Goal: Transaction & Acquisition: Purchase product/service

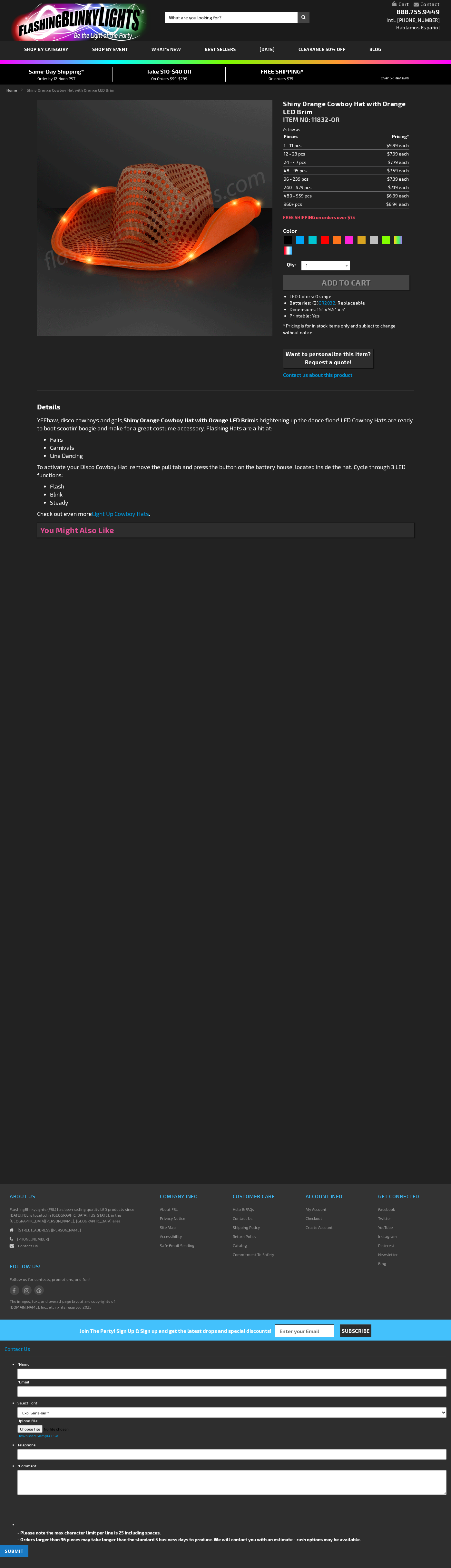
type input "5637"
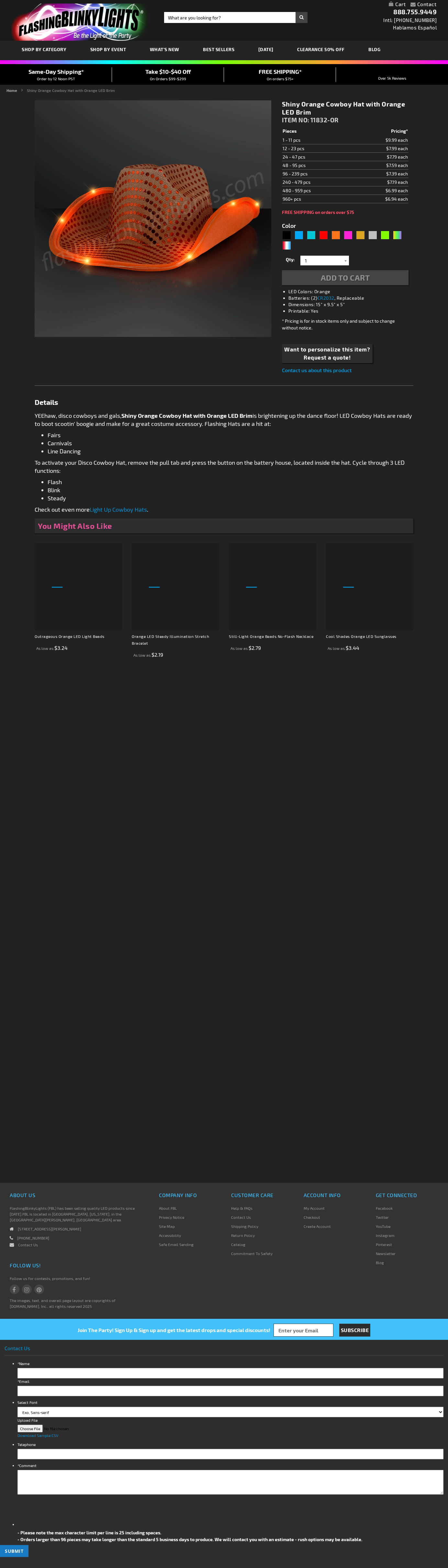
type input "5637"
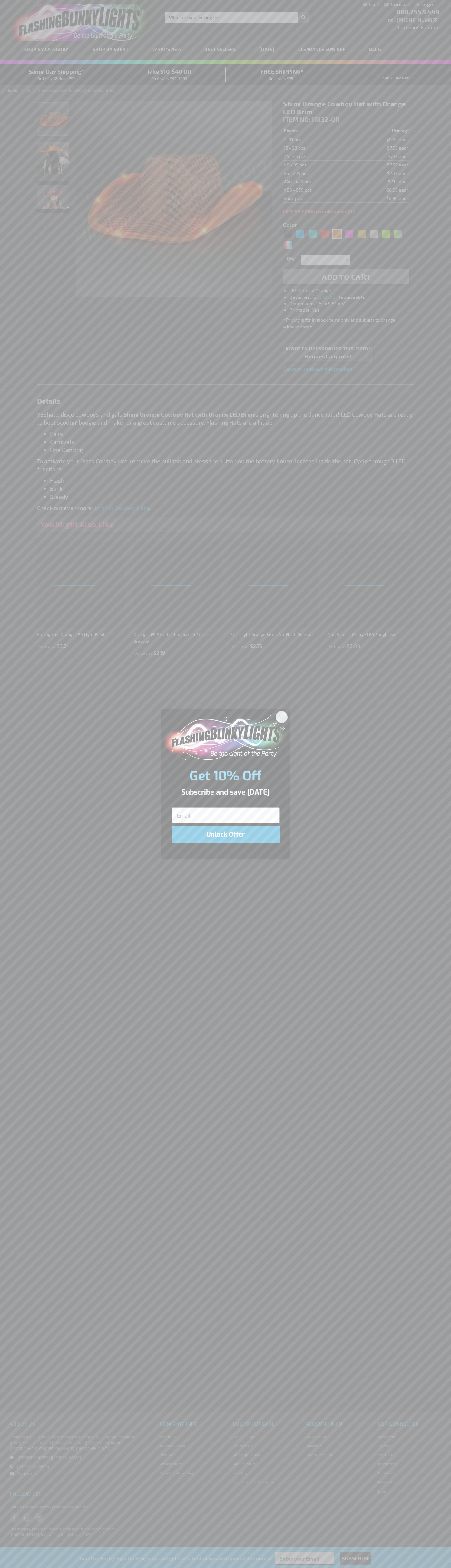
click at [282, 717] on icon "Close dialog" at bounding box center [281, 717] width 4 height 4
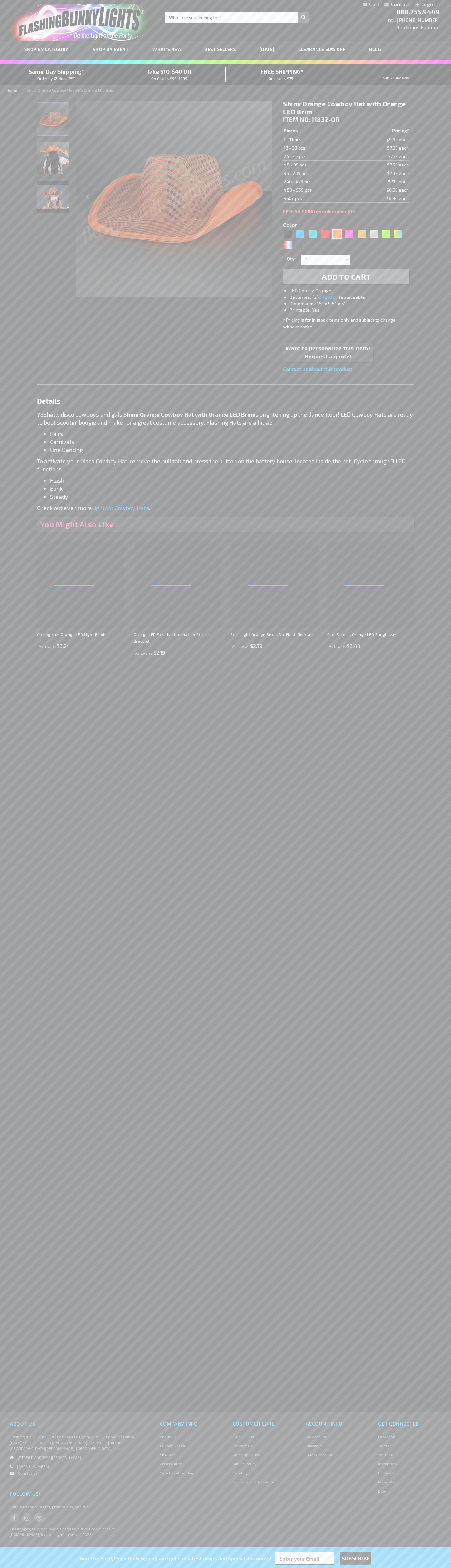
click at [337, 234] on div "Orange" at bounding box center [336, 234] width 10 height 10
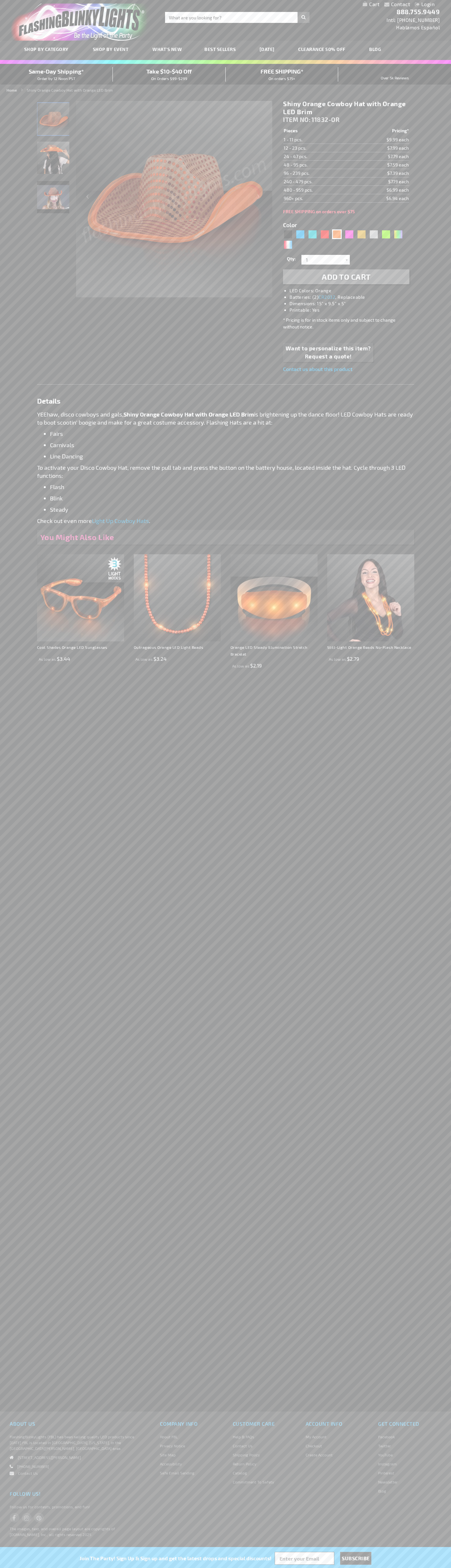
click at [346, 277] on span "Add to Cart" at bounding box center [346, 277] width 49 height 10
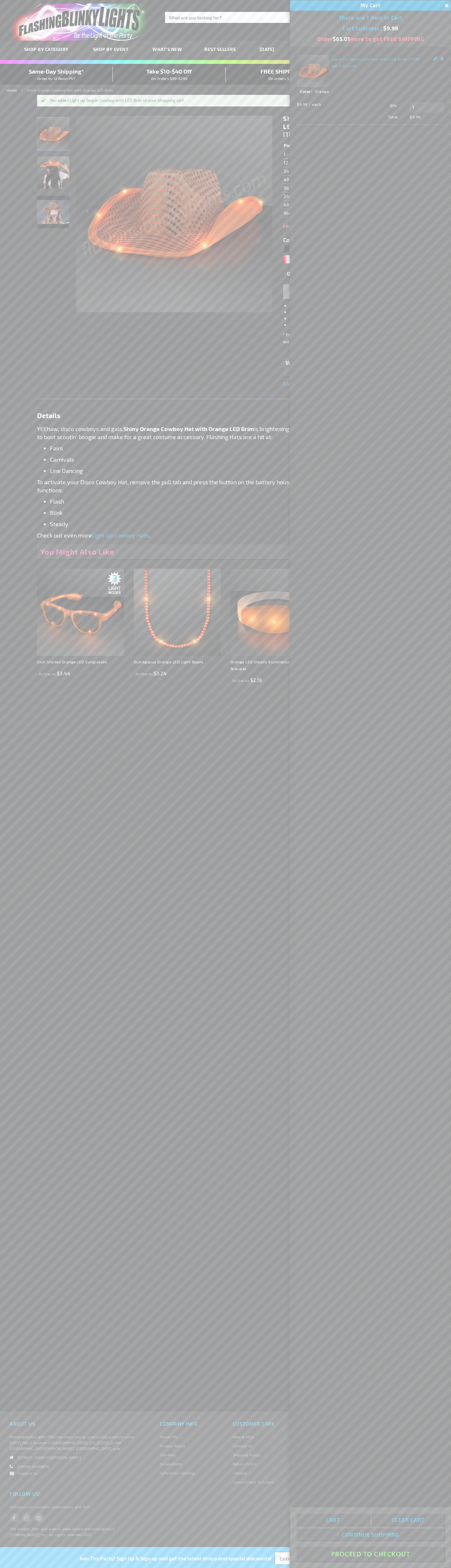
click at [370, 1554] on button "Proceed To Checkout" at bounding box center [371, 1554] width 148 height 15
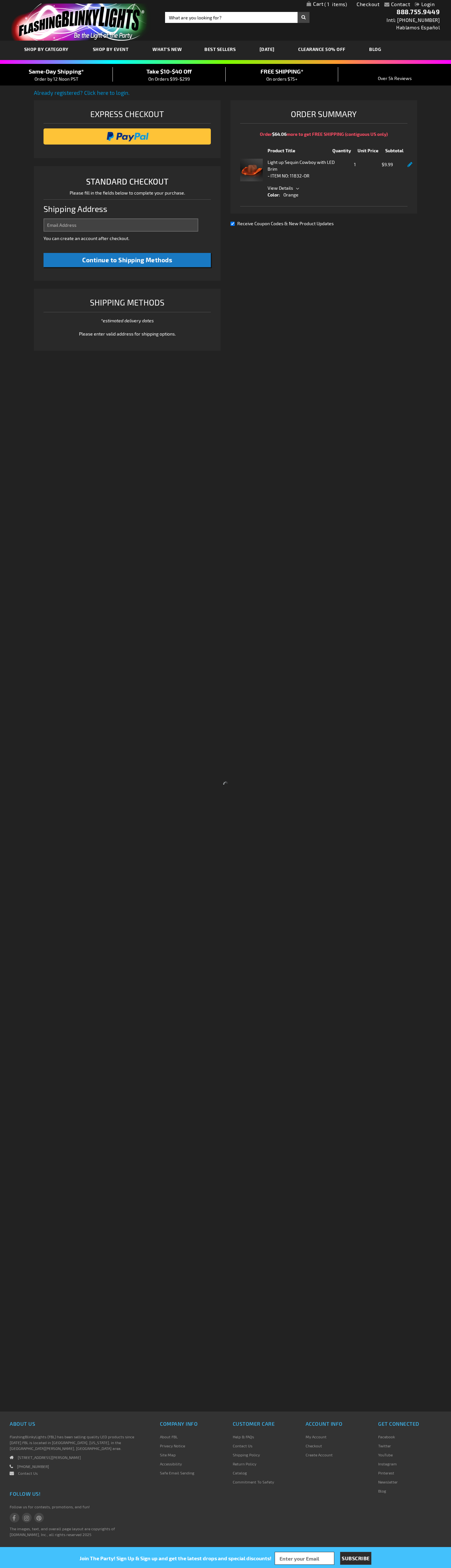
select select "US"
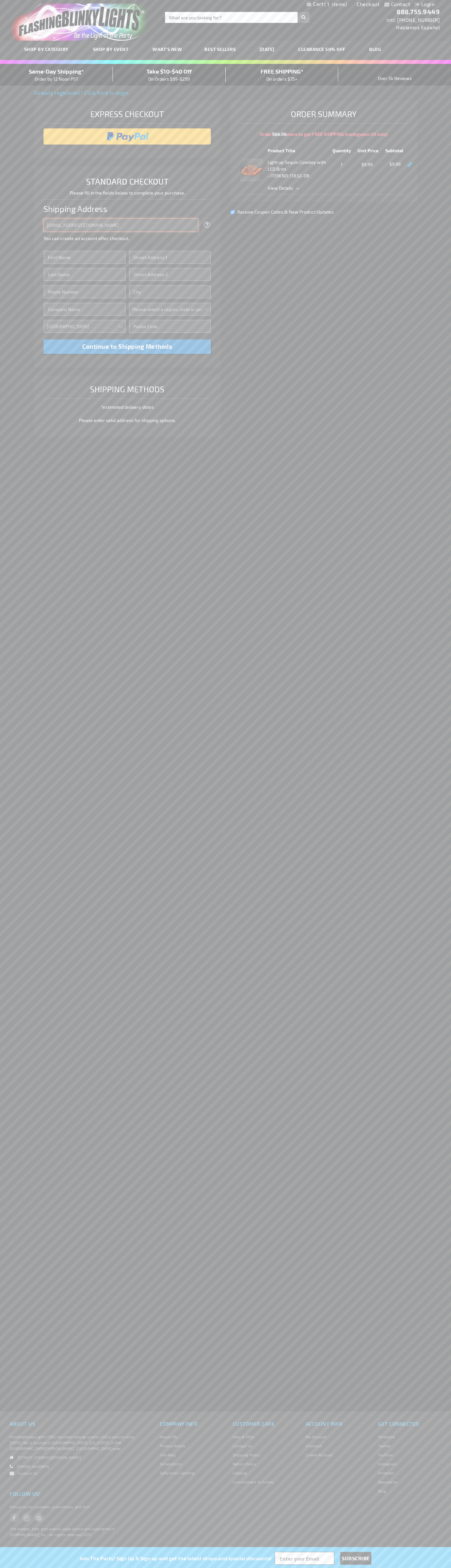
type input "johnsmith005@storebotmail.joonix.net"
type input "John"
type input "1600 Amphitheatre Parkway"
type input "First floor"
type input "mountain view"
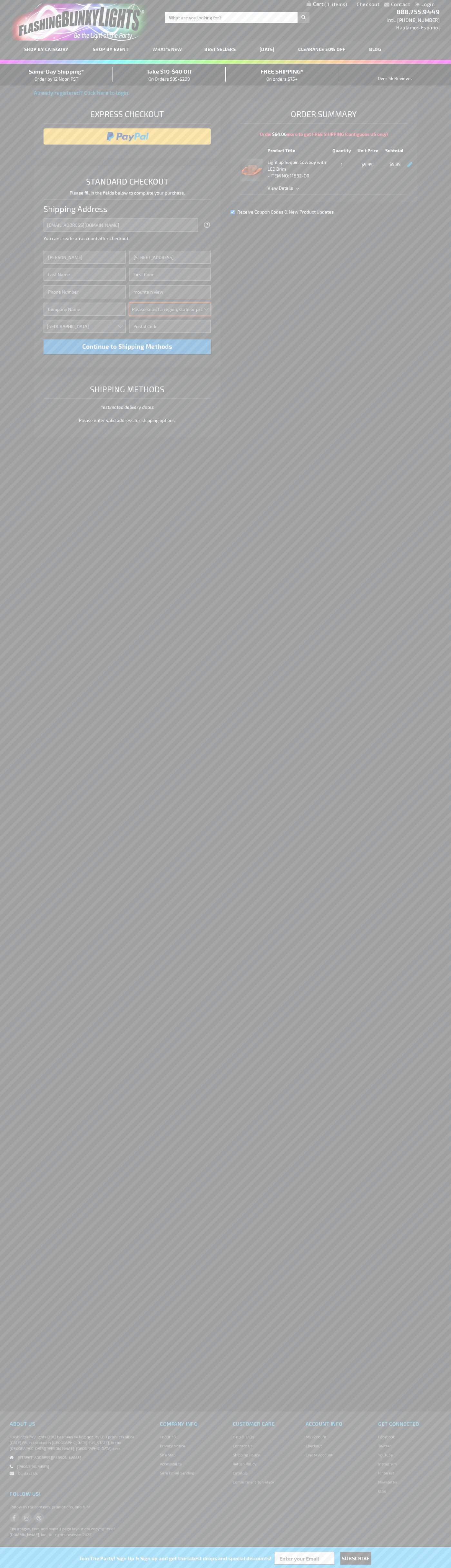
select select "12"
type input "94043"
type input "Smith"
type input "6502530000"
type input "John Smith"
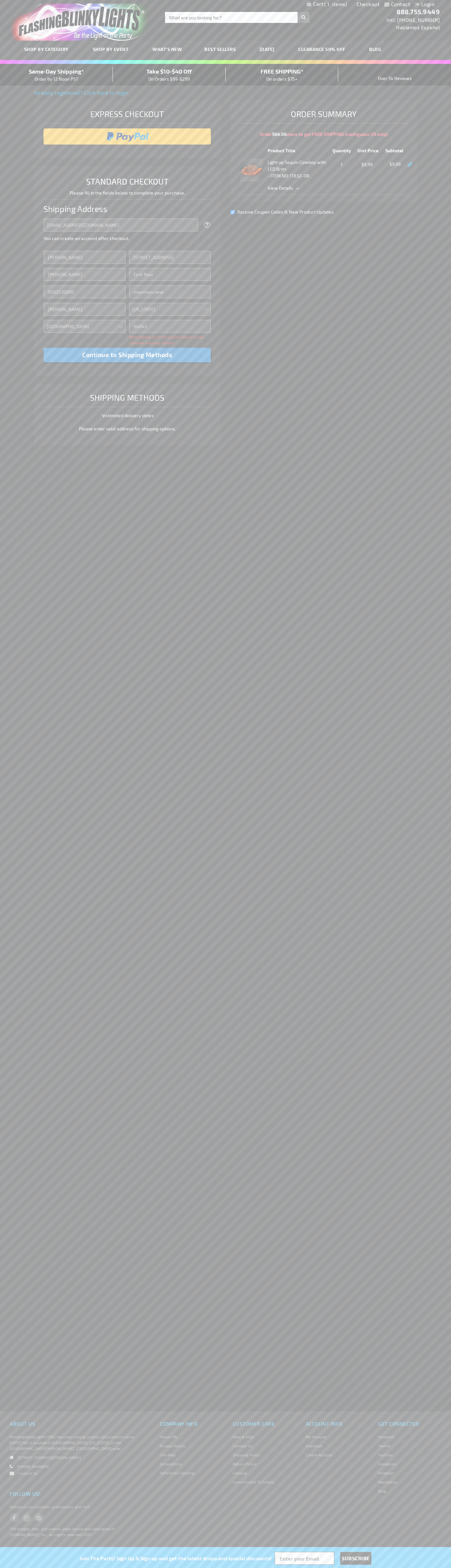
click at [57, 75] on div "Same-Day Shipping* Order by 12 Noon PST" at bounding box center [56, 75] width 113 height 15
click at [127, 136] on input "image" at bounding box center [127, 136] width 161 height 13
